Goal: Task Accomplishment & Management: Complete application form

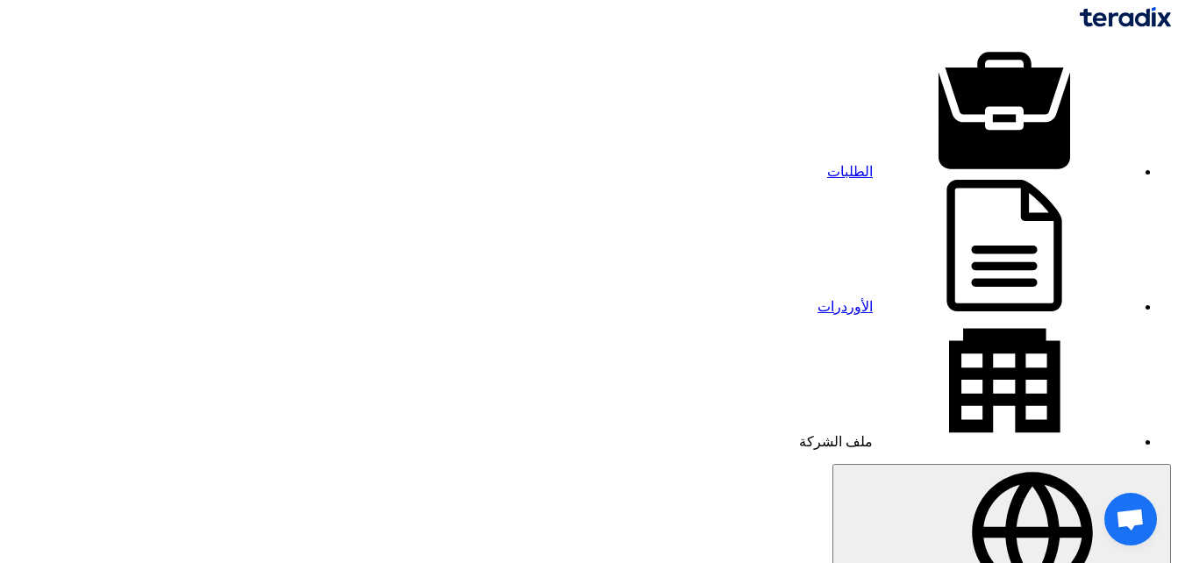
scroll to position [10, 0]
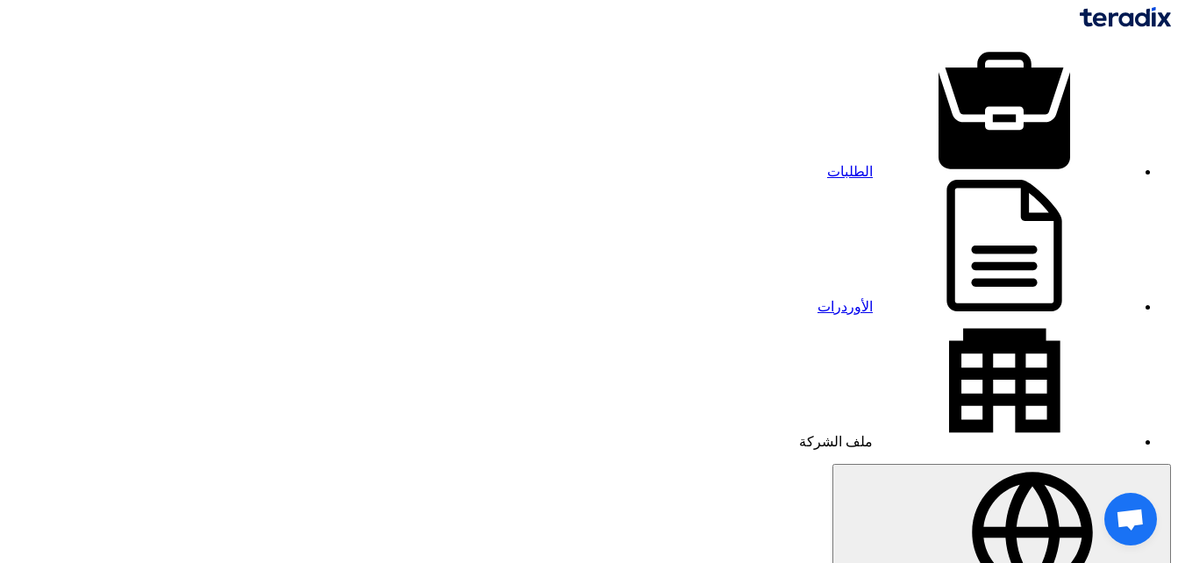
type input "2500"
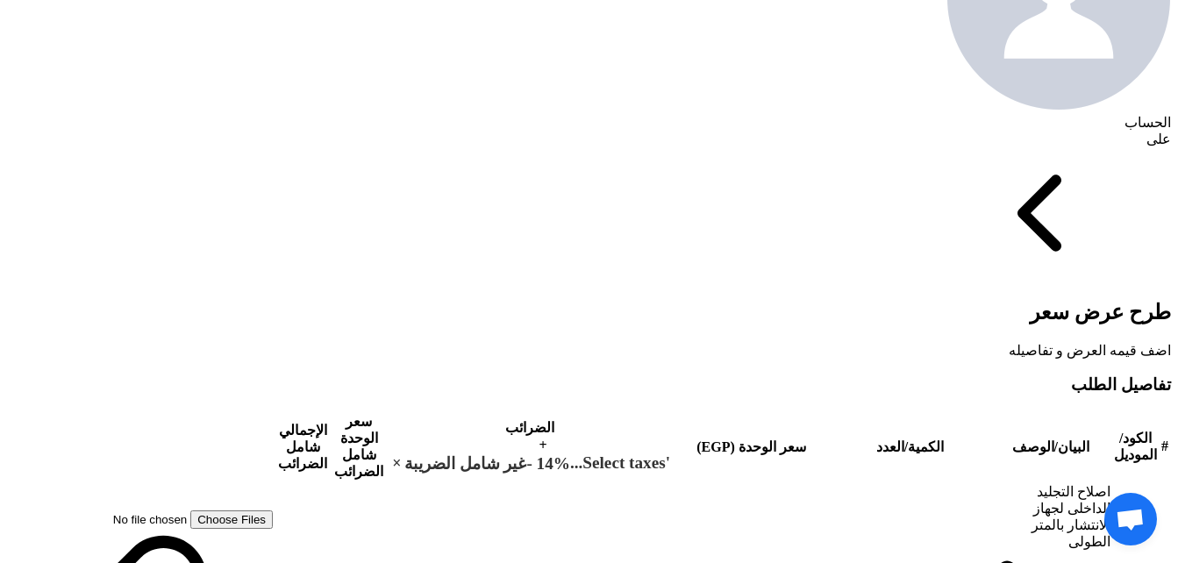
scroll to position [856, 0]
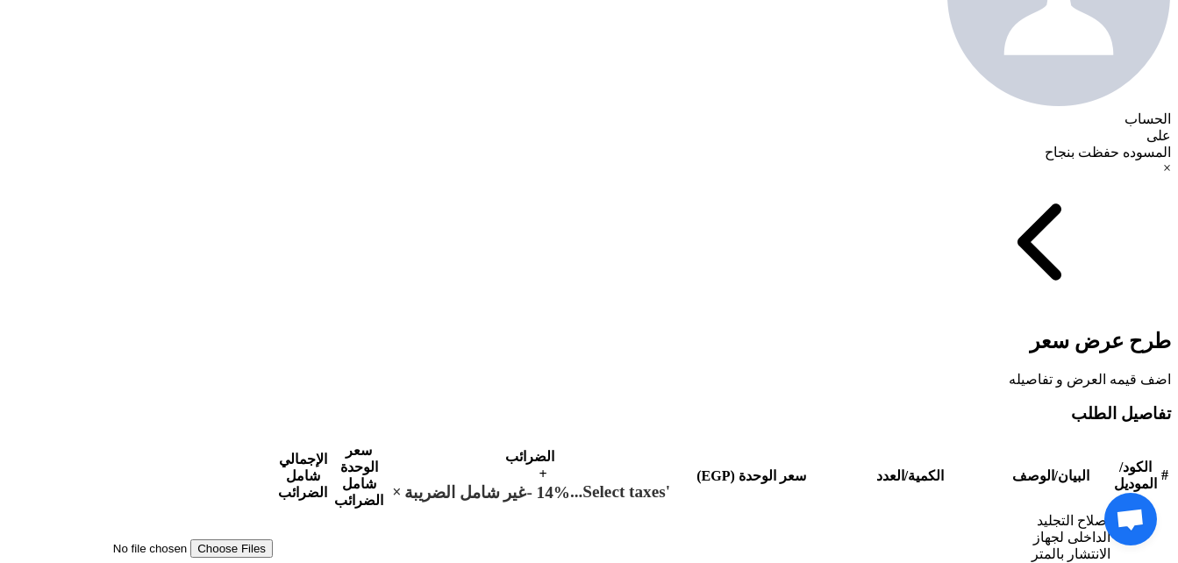
select select "9"
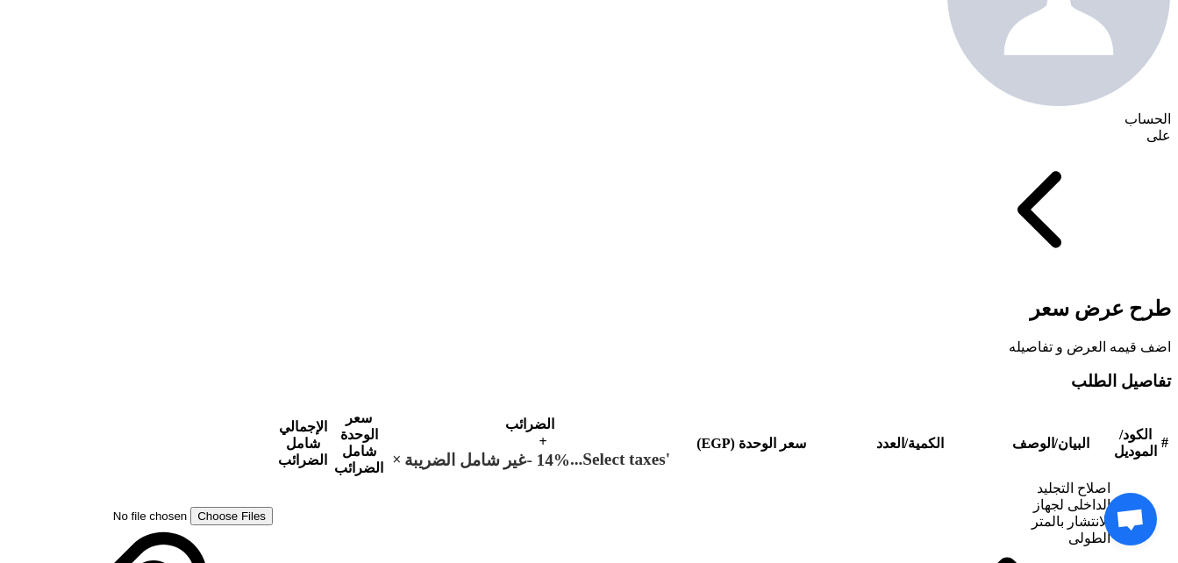
type input "[DATE]"
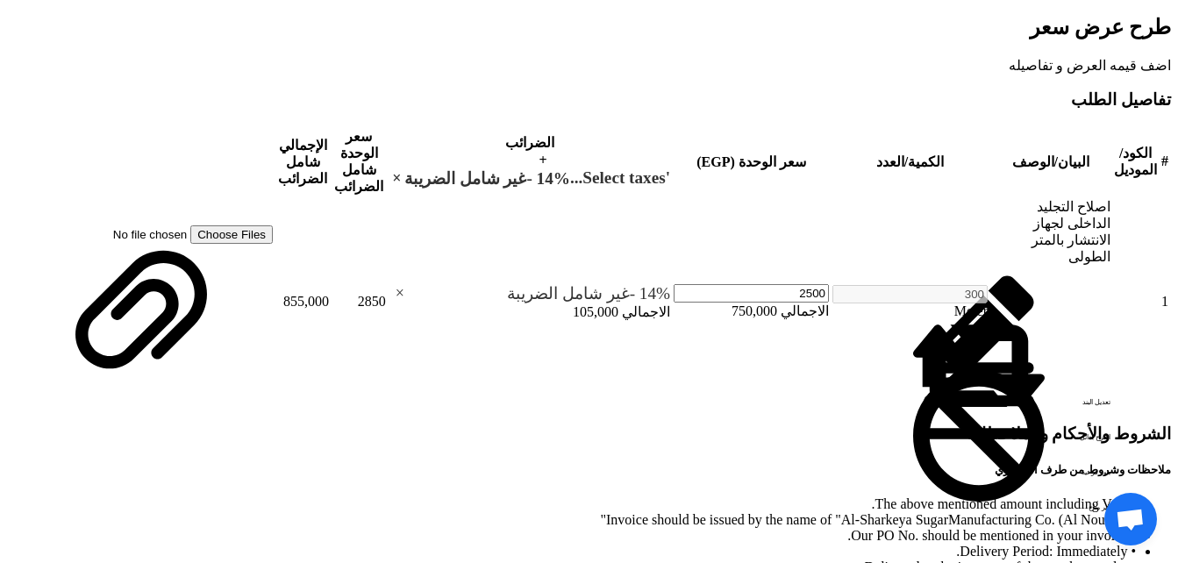
scroll to position [1141, 0]
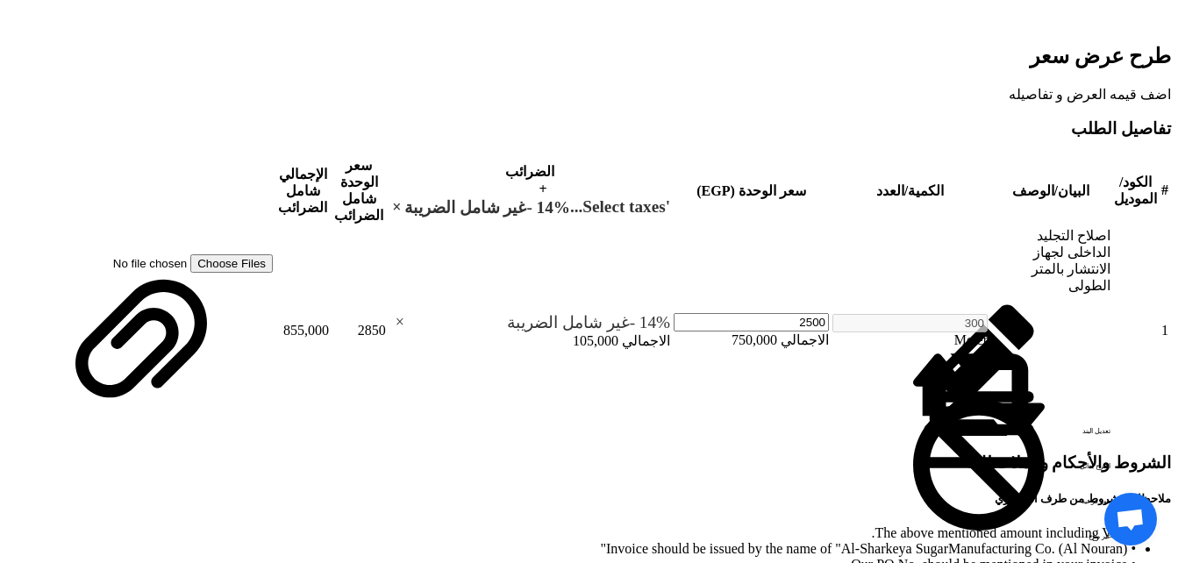
type input "100"
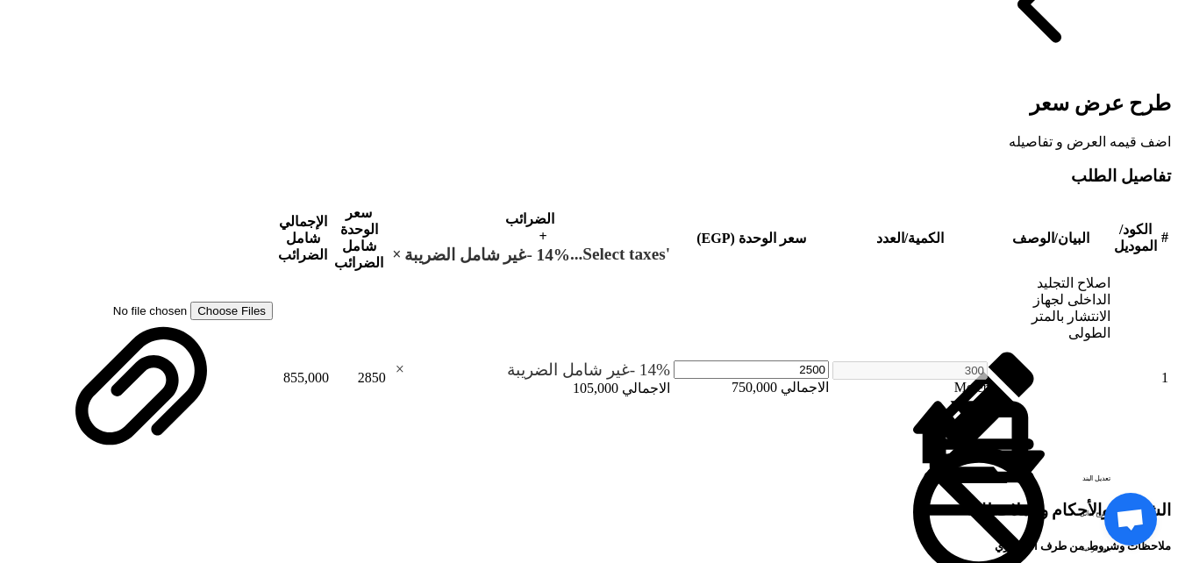
scroll to position [1145, 0]
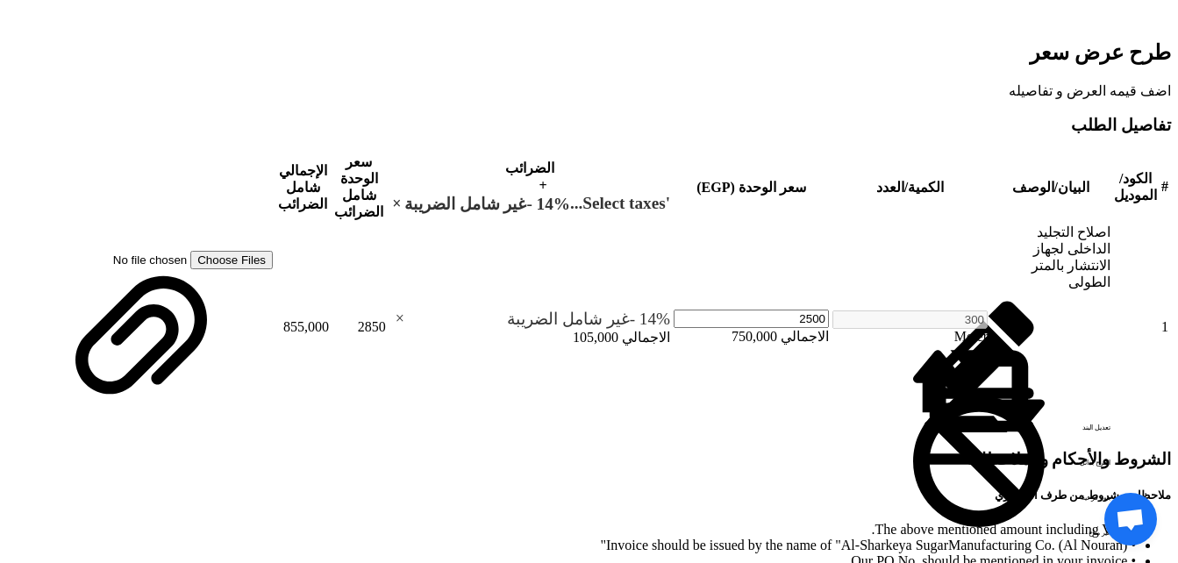
type input "30"
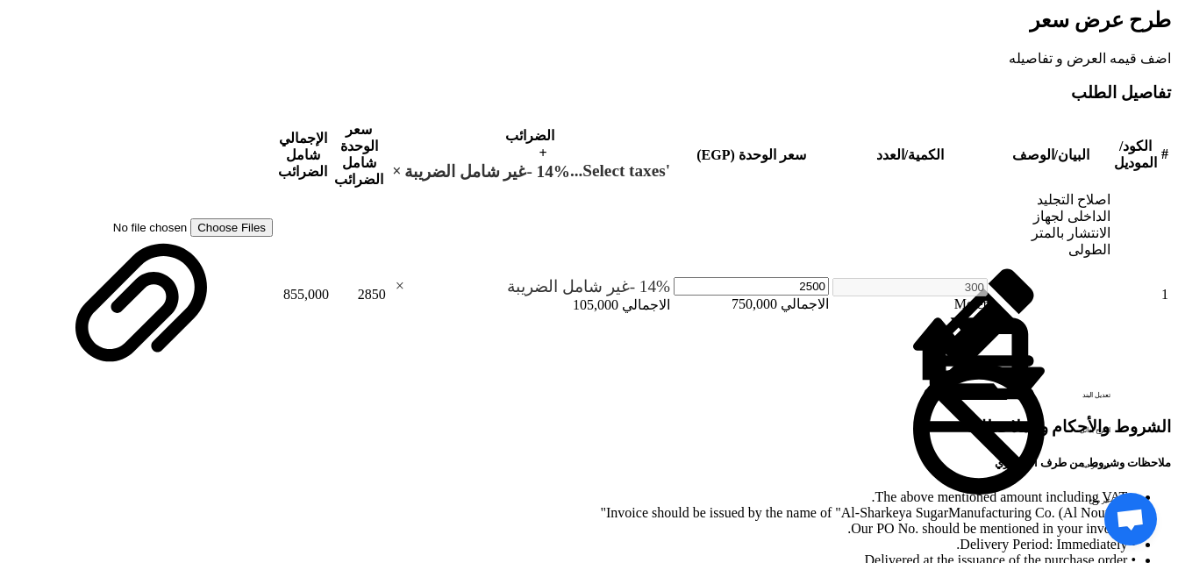
type input "سلك لحام ألارجون والصاج ألاستانلس المستخدم توريد شركة الشرقية للسكر"
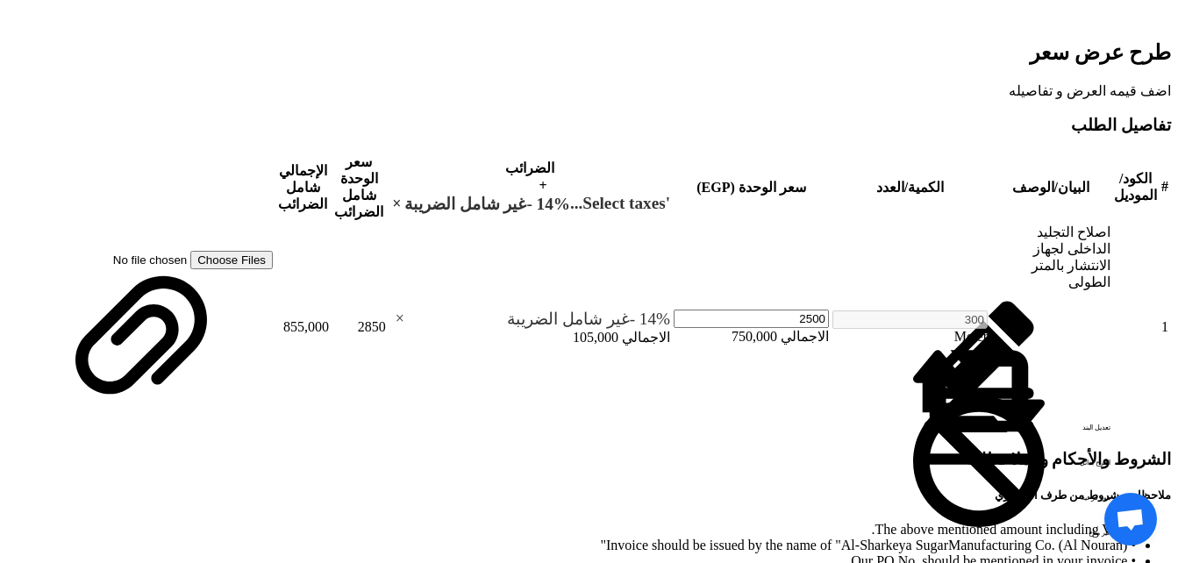
type input "فى حالة ألاحتياج لونش يكون من خلال شركة الشرقيه للسكر"
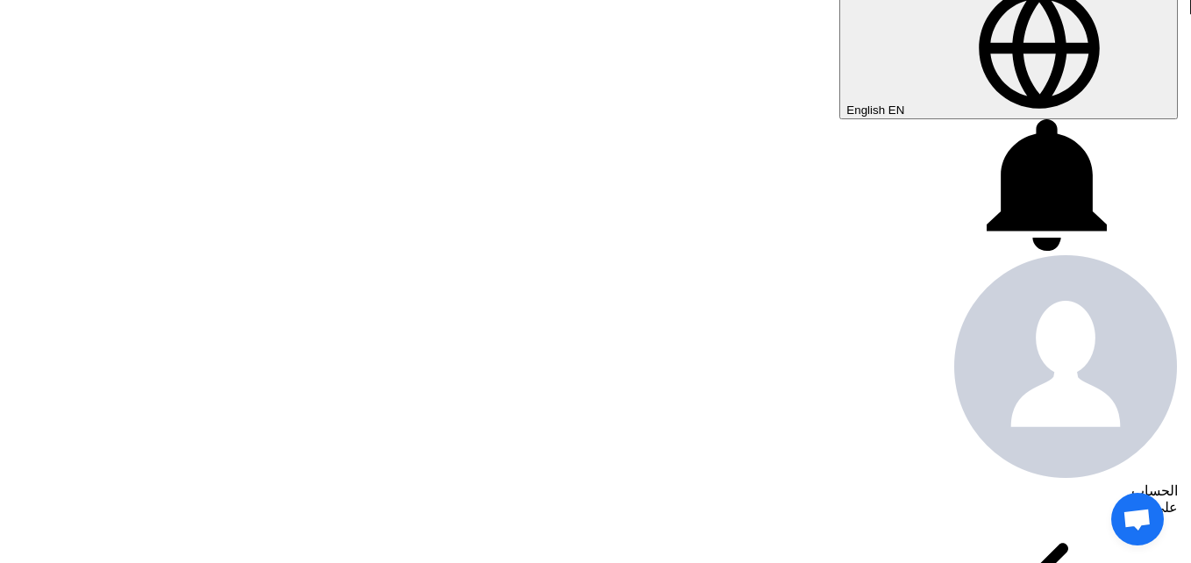
scroll to position [463, 0]
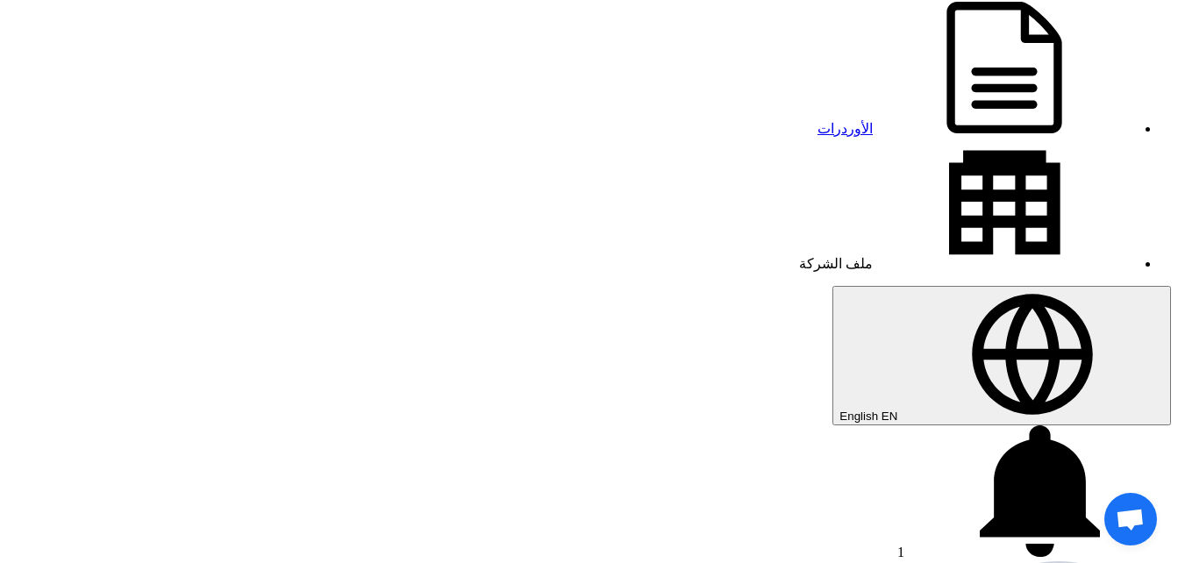
scroll to position [161, 0]
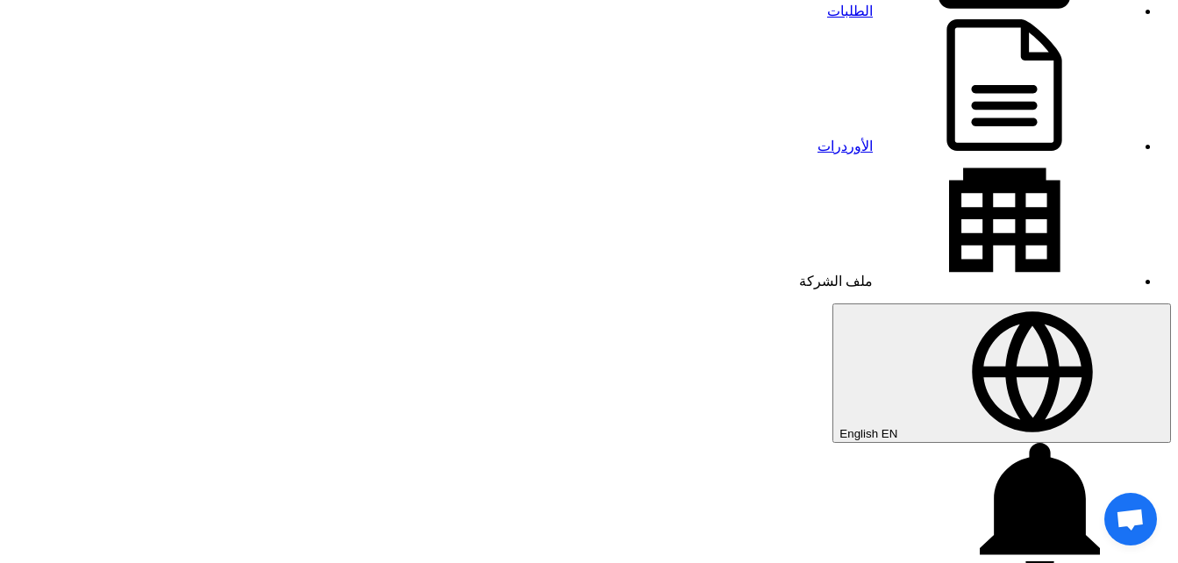
click at [897, 562] on span "1" at bounding box center [900, 569] width 7 height 15
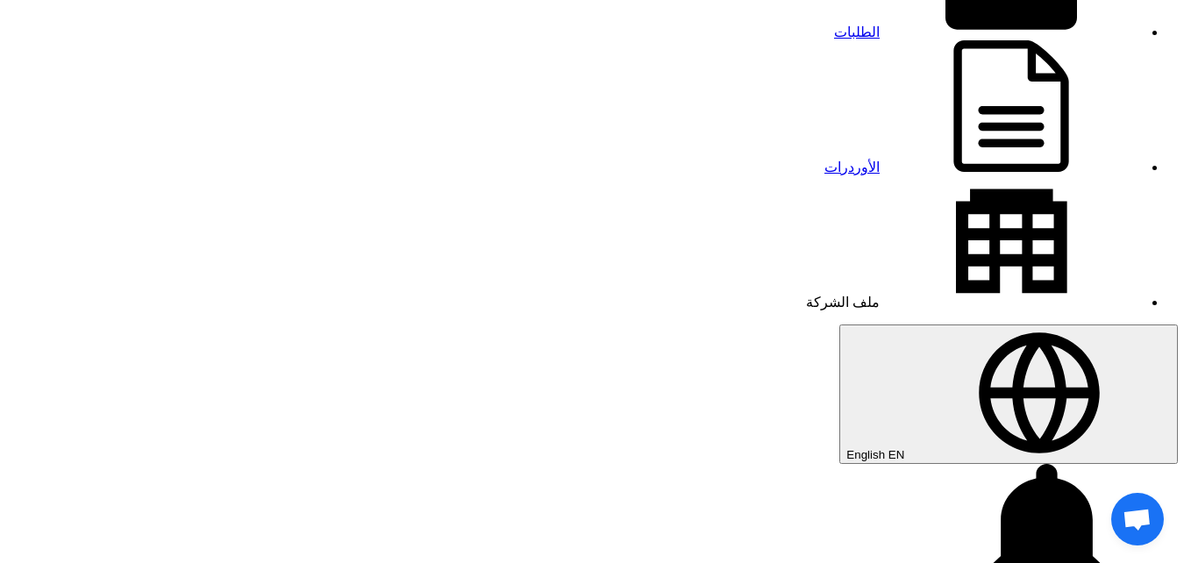
scroll to position [110, 0]
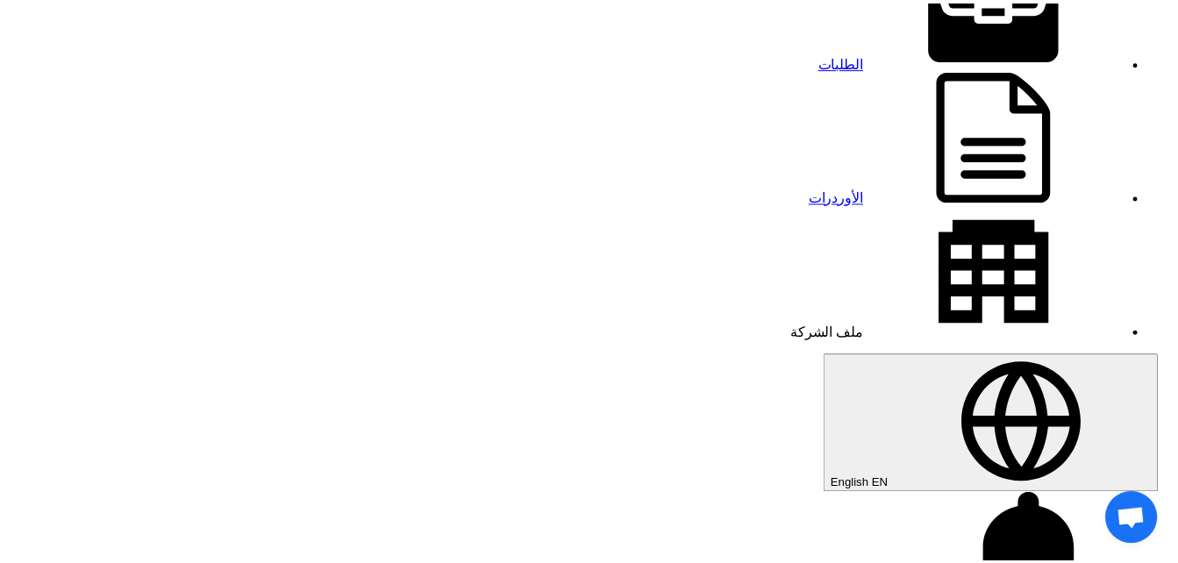
scroll to position [0, 0]
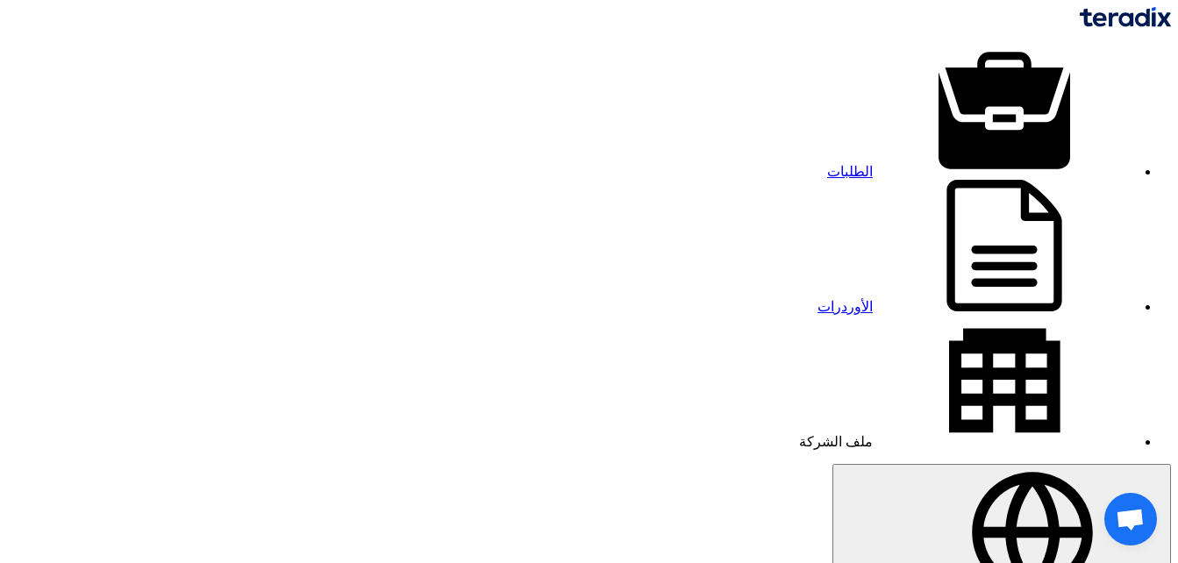
type input "2250"
drag, startPoint x: 1154, startPoint y: 258, endPoint x: 1154, endPoint y: 249, distance: 8.8
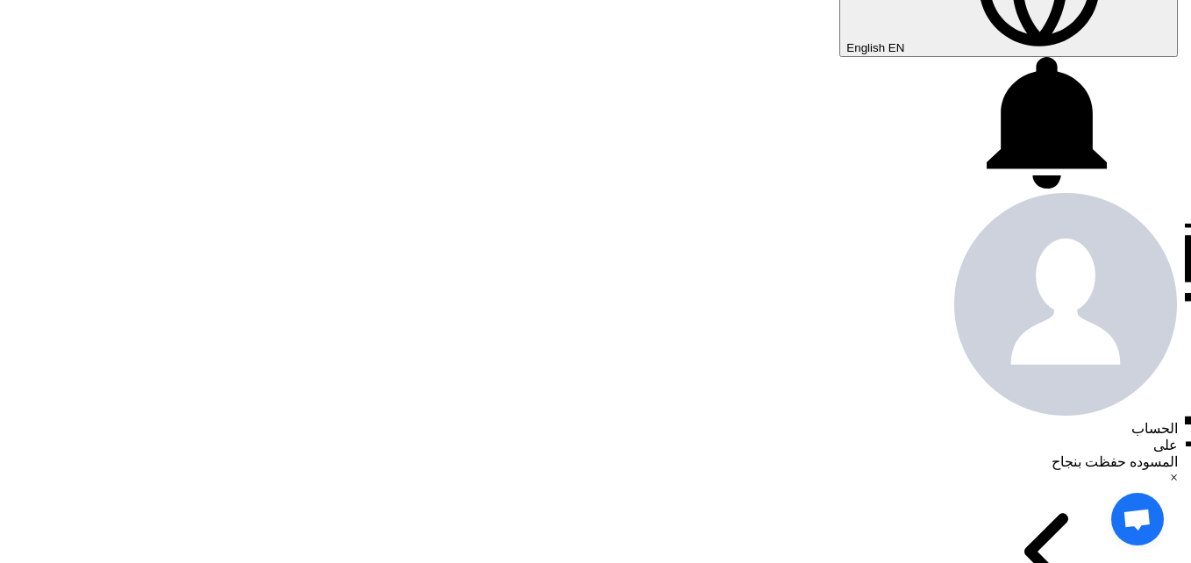
scroll to position [550, 0]
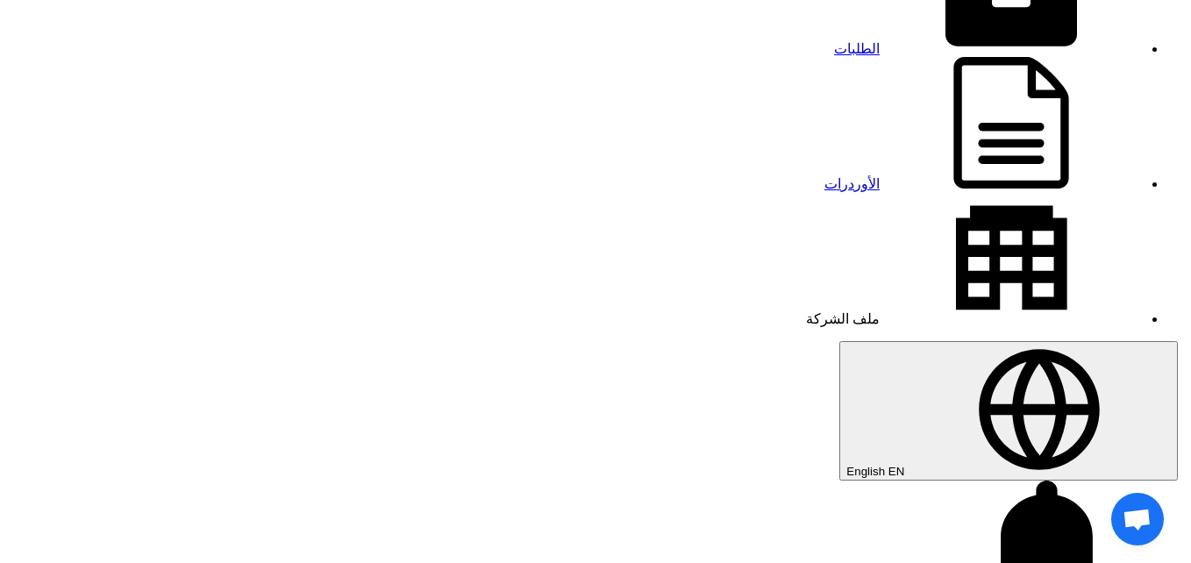
scroll to position [113, 0]
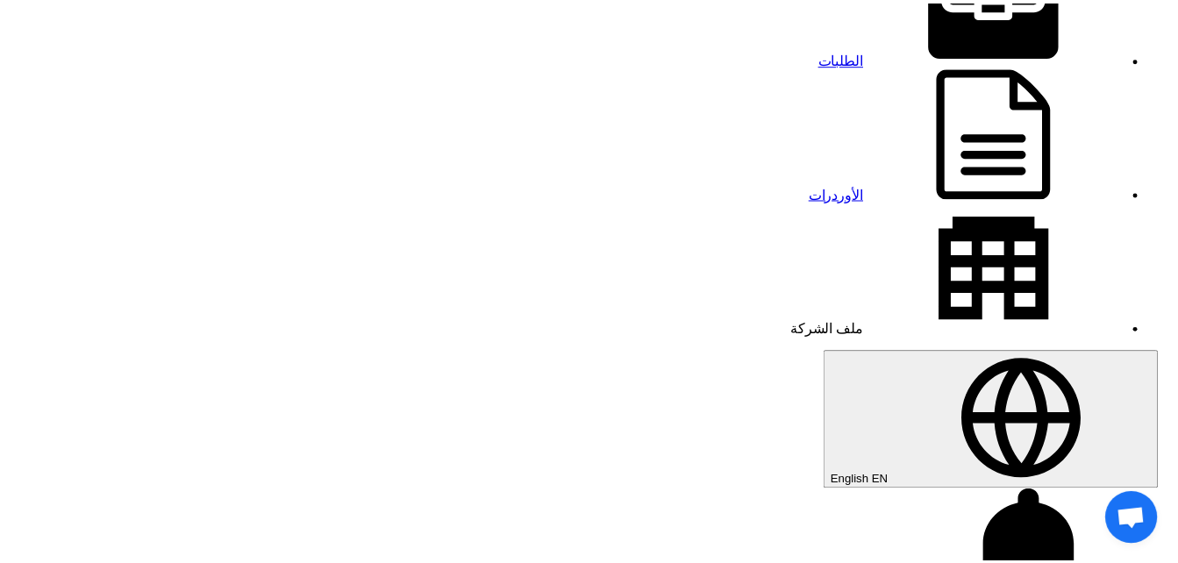
scroll to position [0, 0]
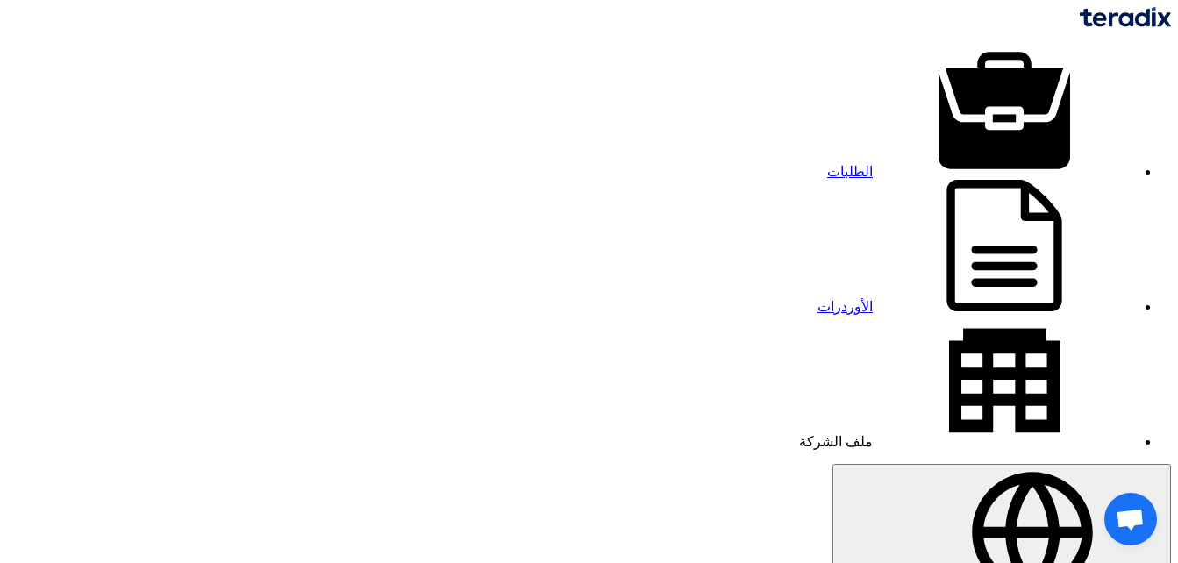
type input "2000"
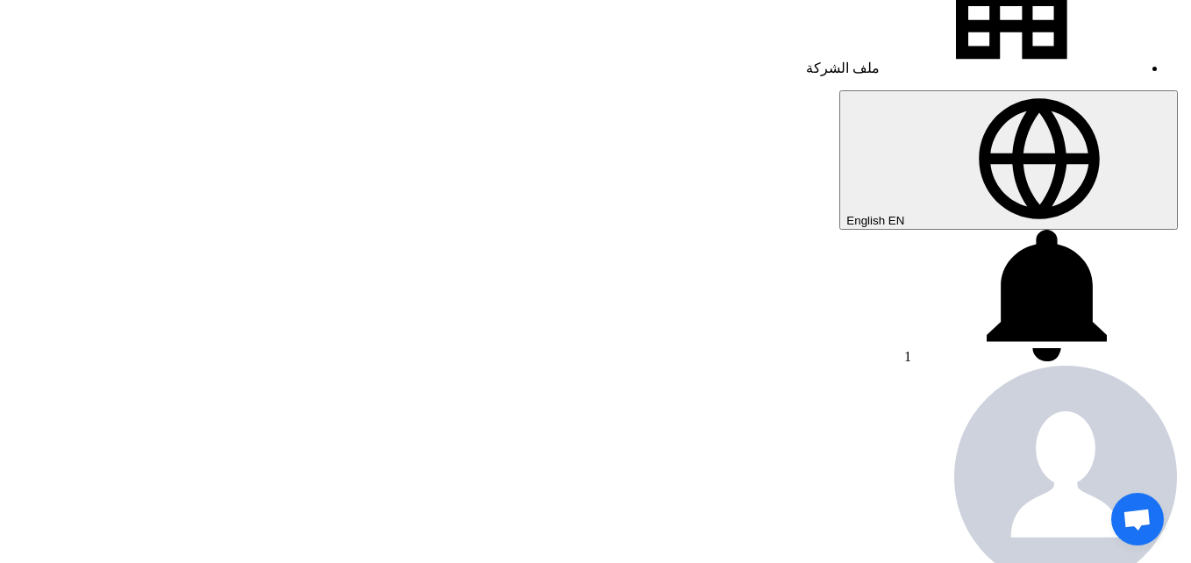
scroll to position [557, 0]
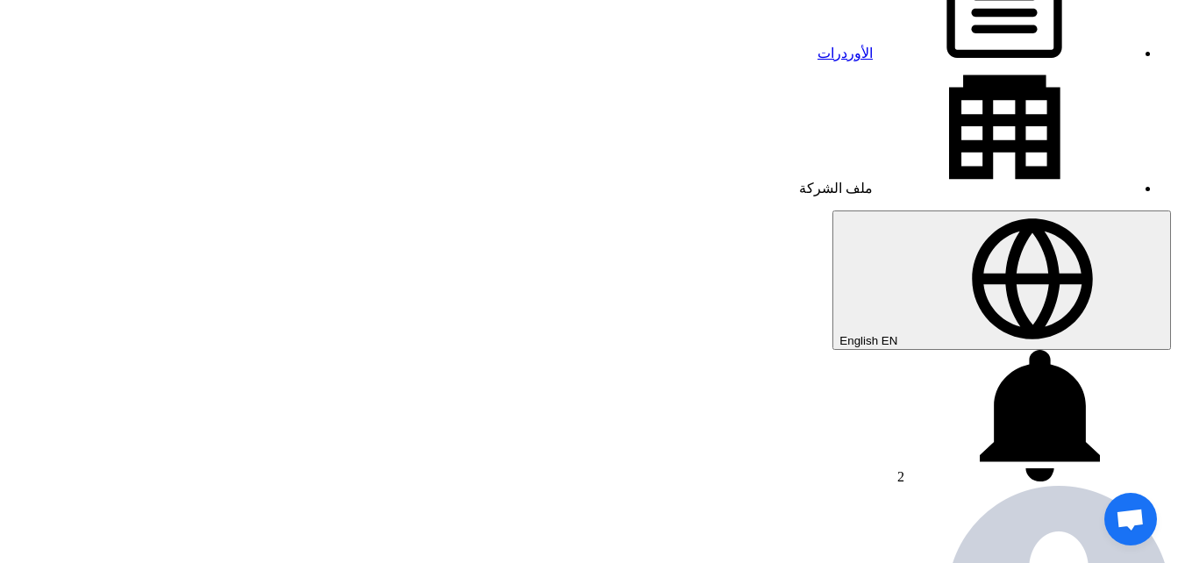
scroll to position [226, 0]
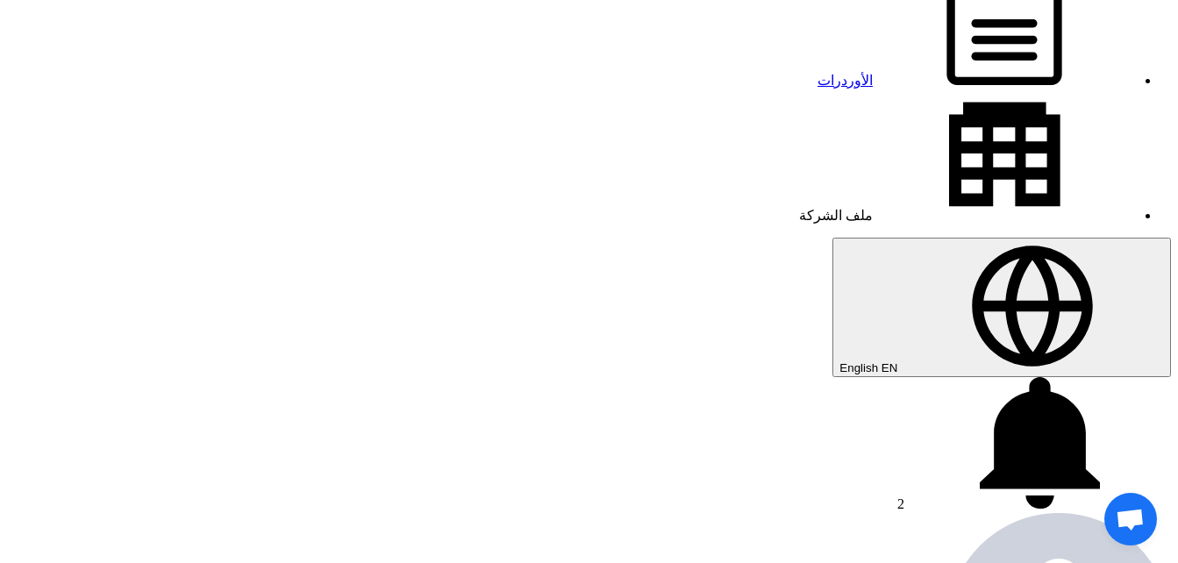
click at [897, 497] on span "2" at bounding box center [900, 504] width 7 height 15
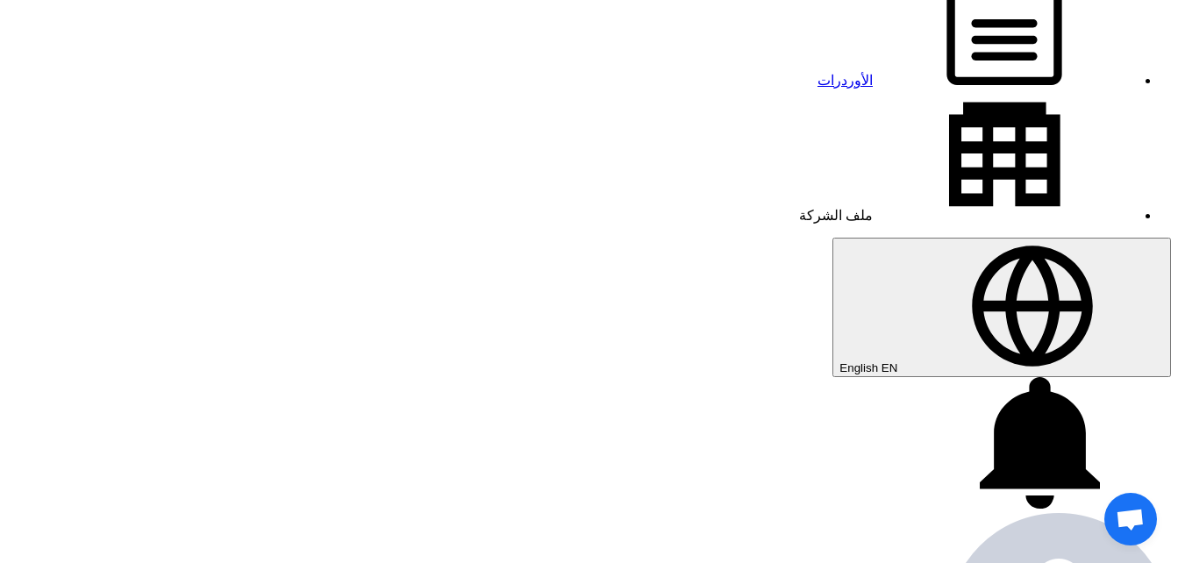
scroll to position [0, 0]
